Goal: Complete application form

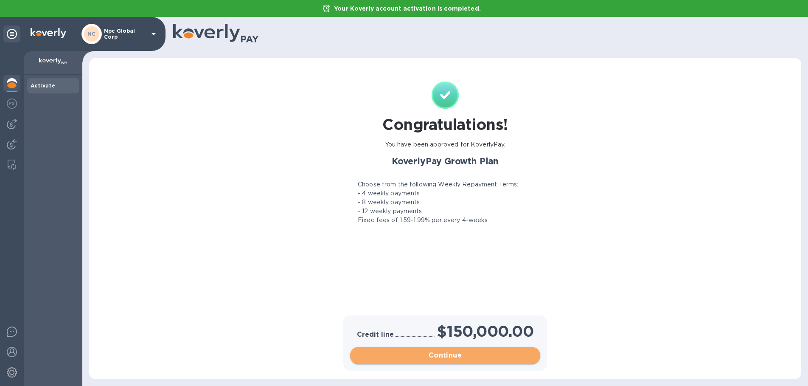
click at [465, 359] on span "Continue" at bounding box center [445, 355] width 177 height 10
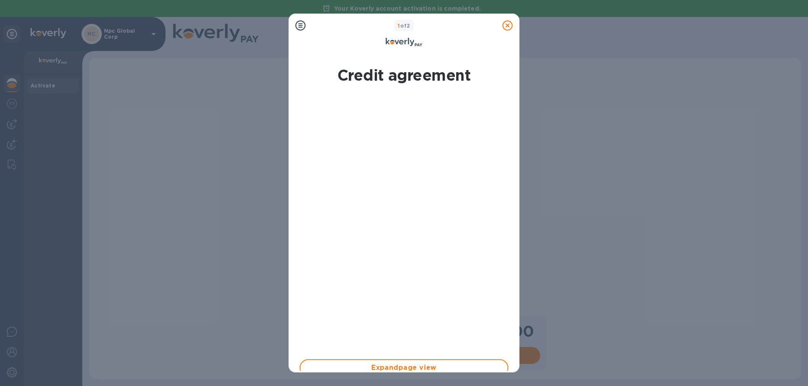
click at [383, 371] on div "Credit agreement Expand page view By signing electronically, I [PERSON_NAME] ce…" at bounding box center [404, 213] width 231 height 320
click at [383, 368] on span "Expand page view" at bounding box center [404, 367] width 194 height 10
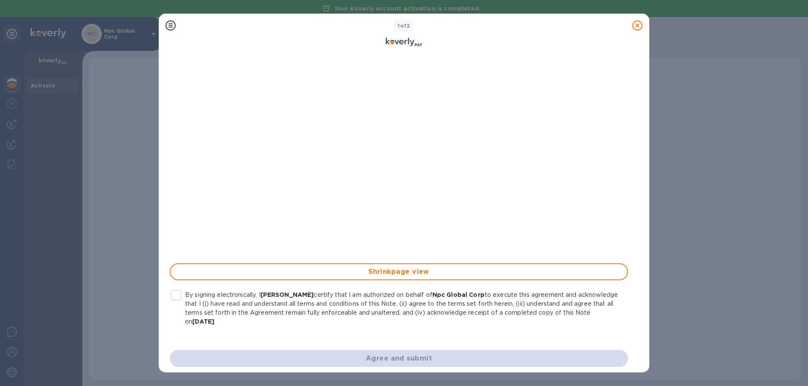
scroll to position [97, 0]
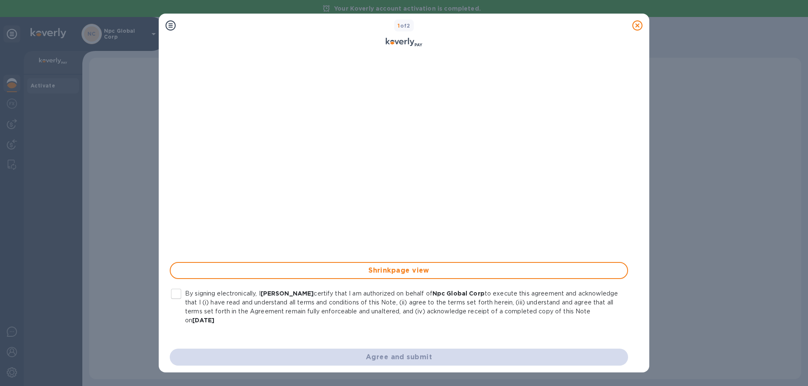
click at [177, 296] on input "By signing electronically, I [PERSON_NAME] certify that I am authorized on beha…" at bounding box center [176, 294] width 18 height 18
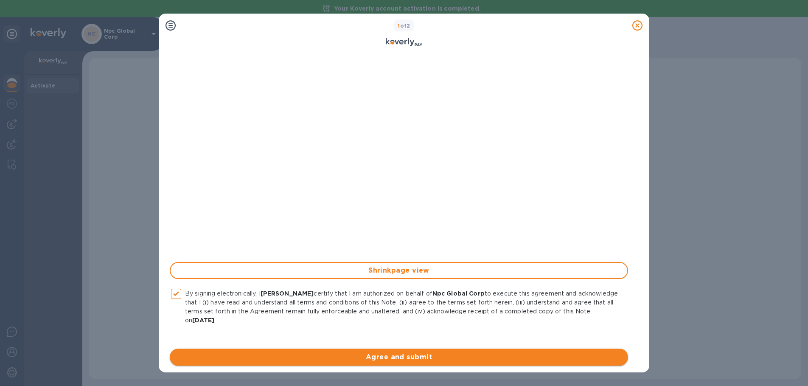
click at [406, 359] on span "Agree and submit" at bounding box center [399, 357] width 445 height 10
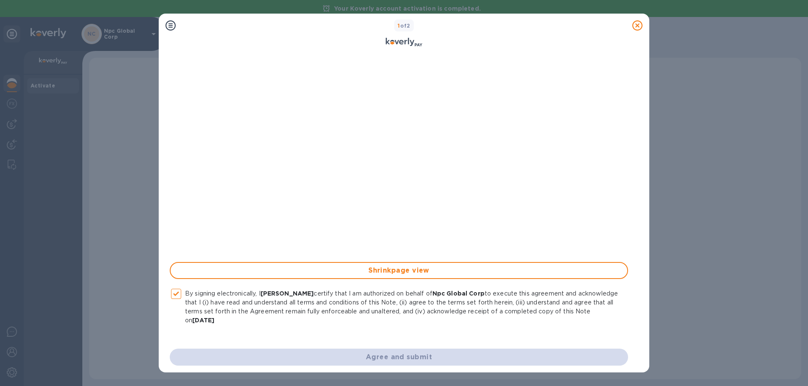
checkbox input "false"
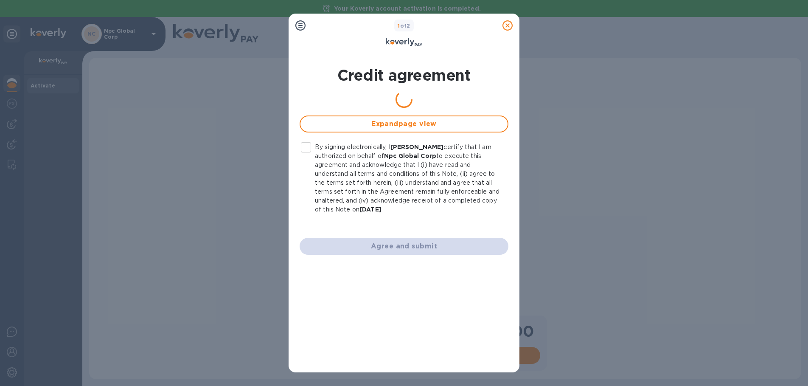
scroll to position [0, 0]
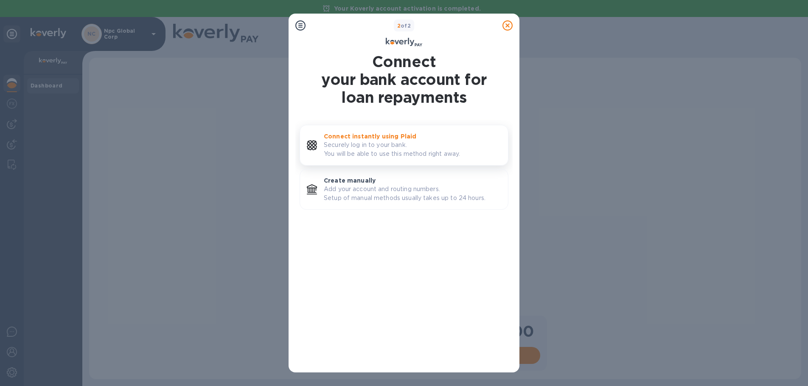
click at [367, 147] on p "Securely log in to your bank. You will be able to use this method right away." at bounding box center [412, 149] width 177 height 18
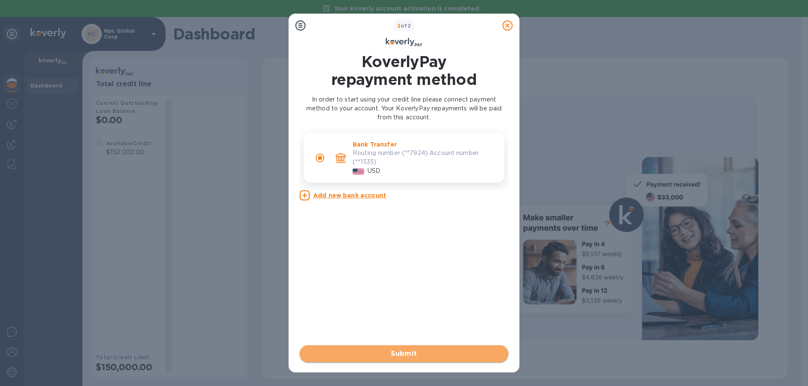
click at [416, 357] on span "Submit" at bounding box center [403, 353] width 195 height 10
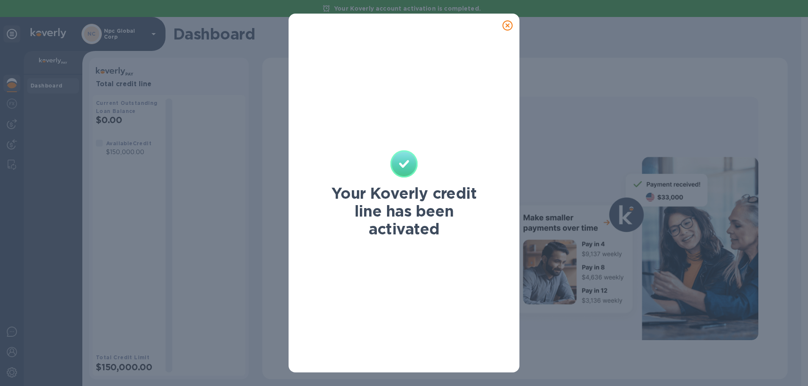
click at [508, 27] on icon at bounding box center [508, 25] width 10 height 10
